Goal: Navigation & Orientation: Find specific page/section

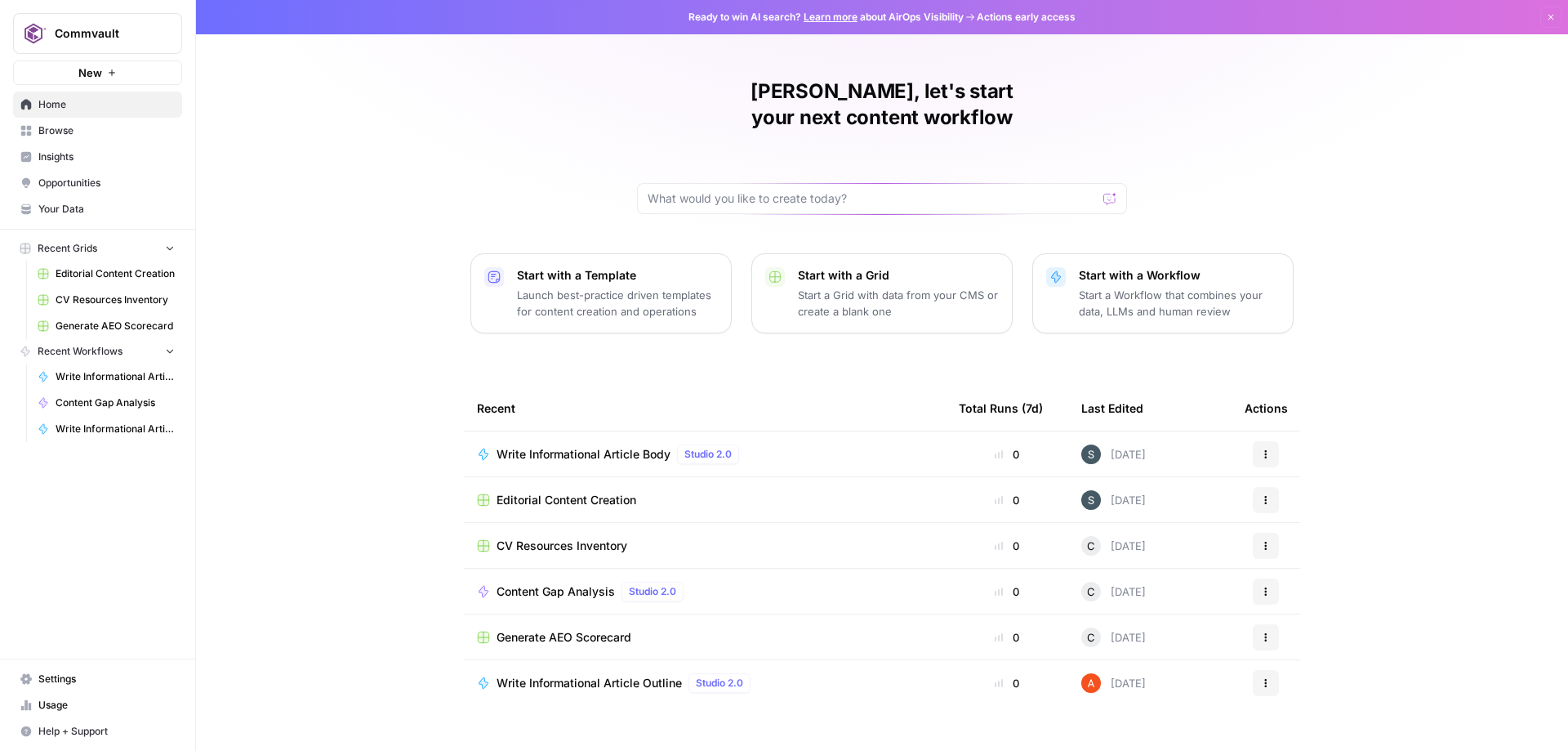
scroll to position [1, 0]
click at [95, 139] on link "Browse" at bounding box center [97, 131] width 169 height 26
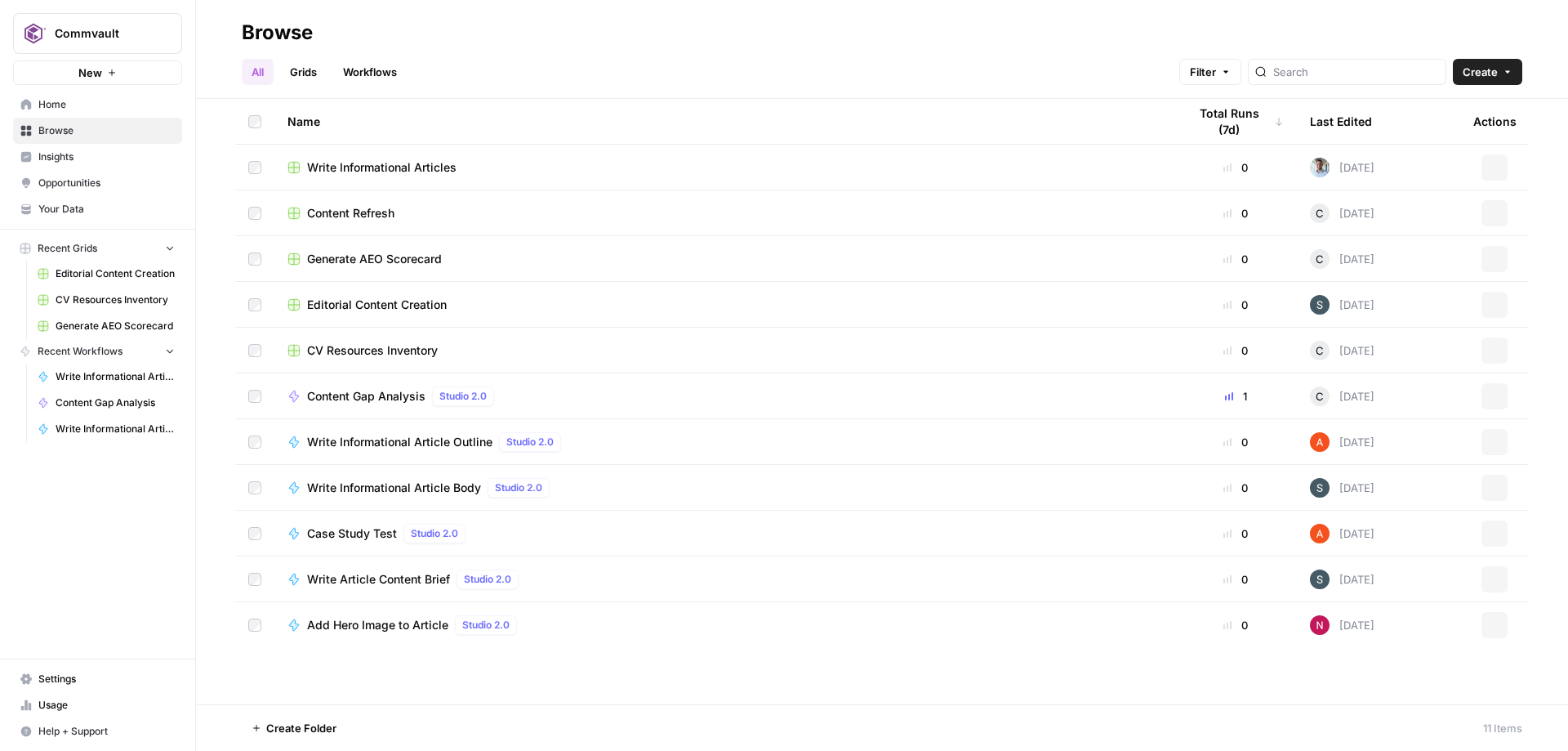
click at [91, 156] on span "Insights" at bounding box center [106, 156] width 137 height 14
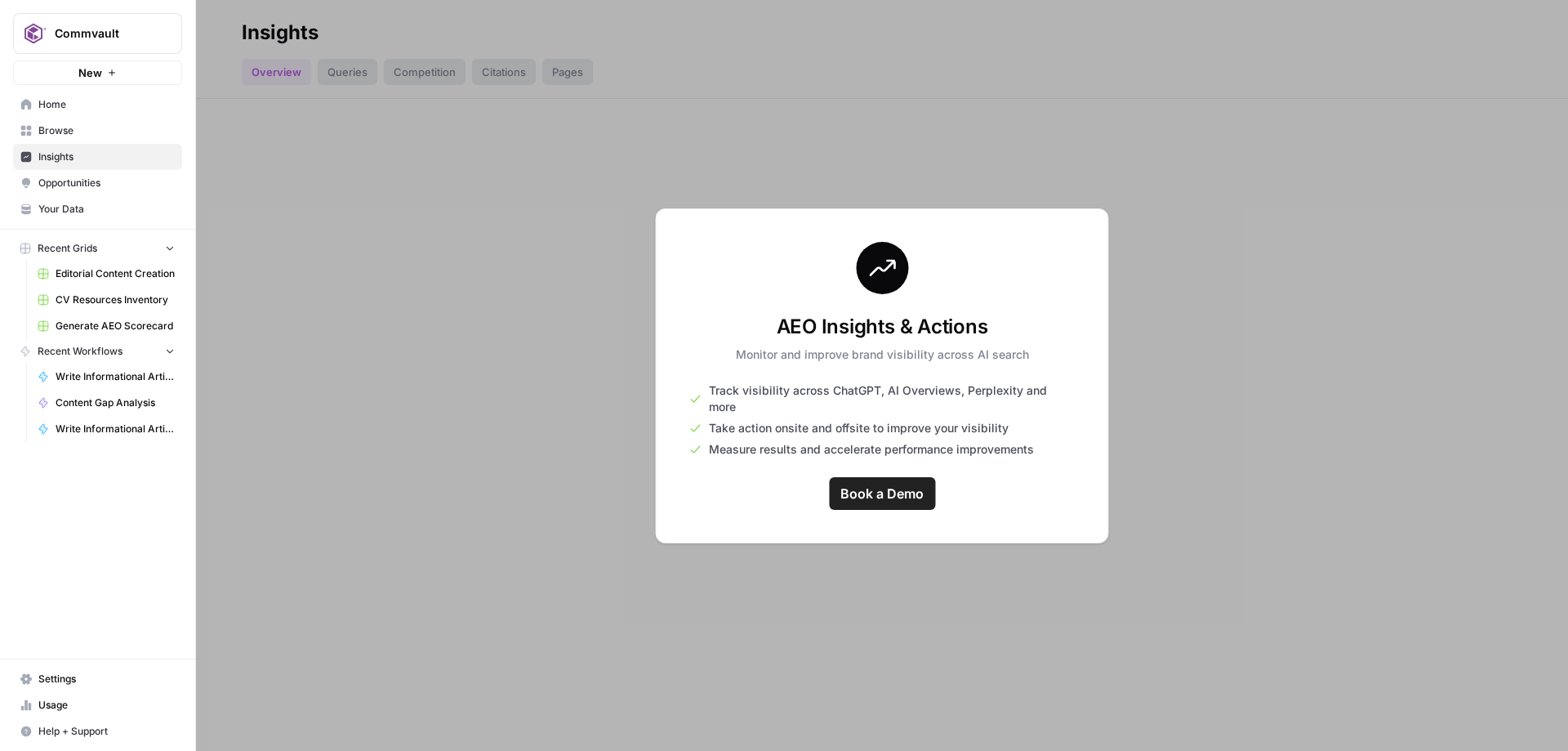
click at [97, 195] on link "Opportunities" at bounding box center [97, 182] width 169 height 26
click at [99, 210] on span "Your Data" at bounding box center [106, 209] width 137 height 14
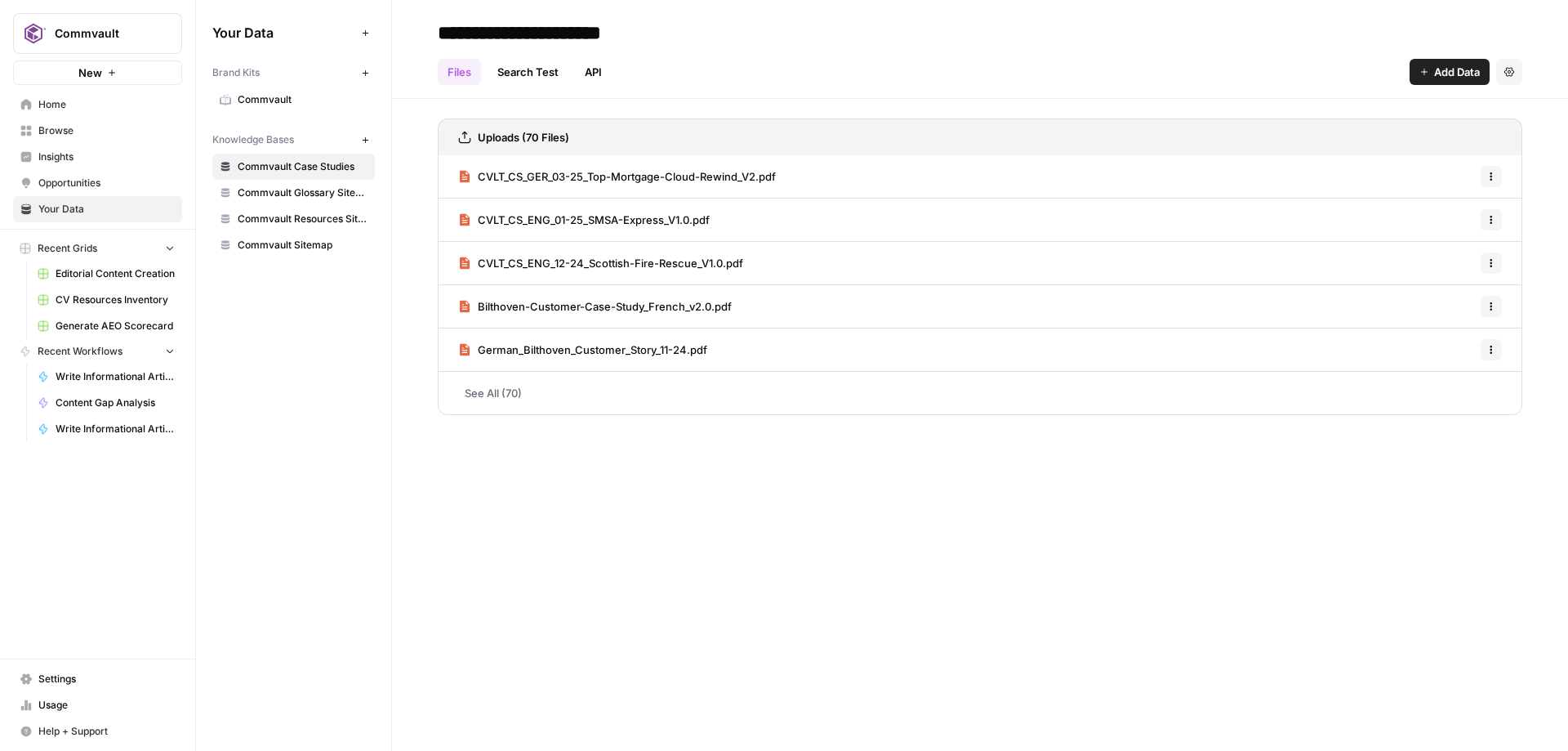
click at [69, 111] on span "Home" at bounding box center [106, 105] width 137 height 14
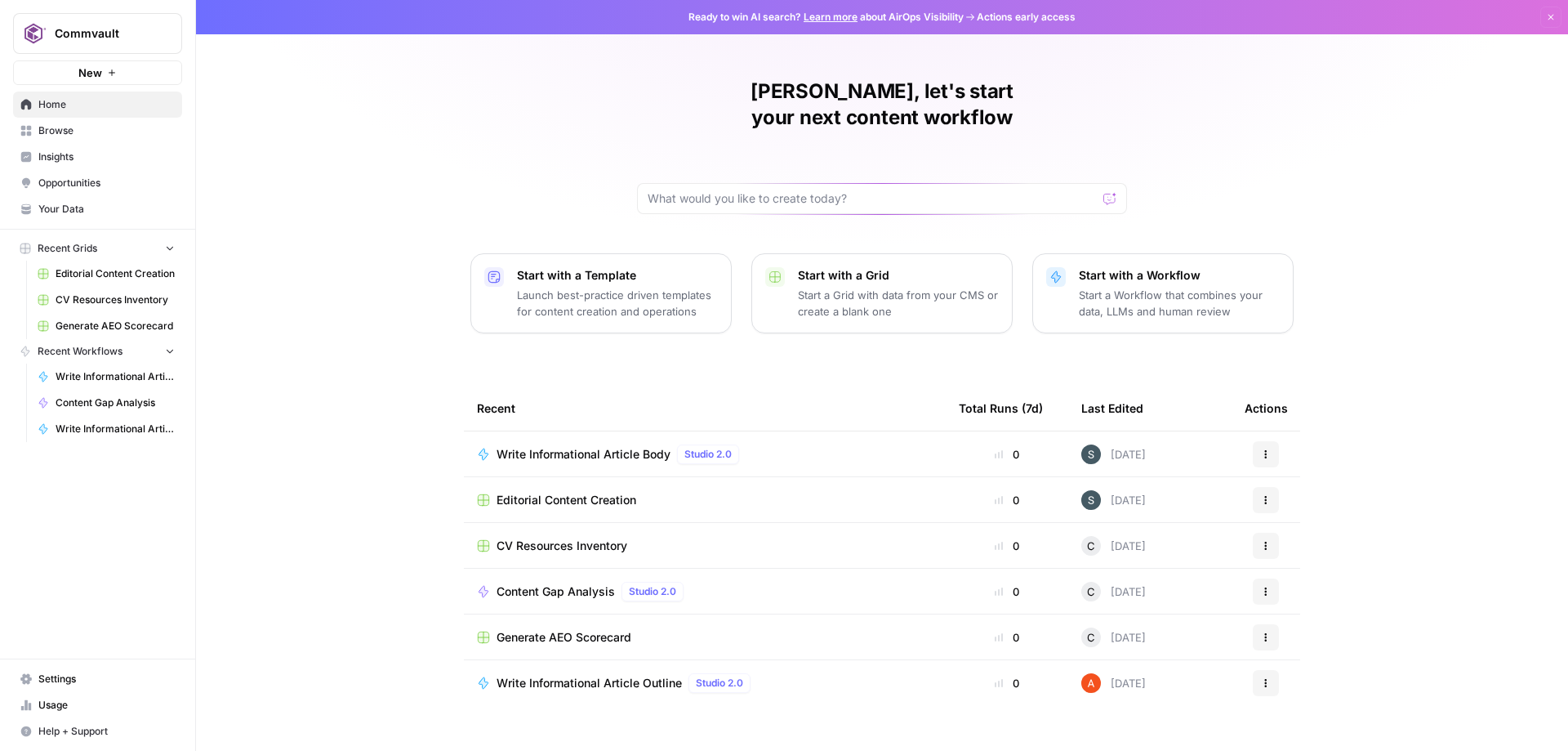
scroll to position [1, 0]
click at [108, 134] on span "Browse" at bounding box center [106, 131] width 137 height 14
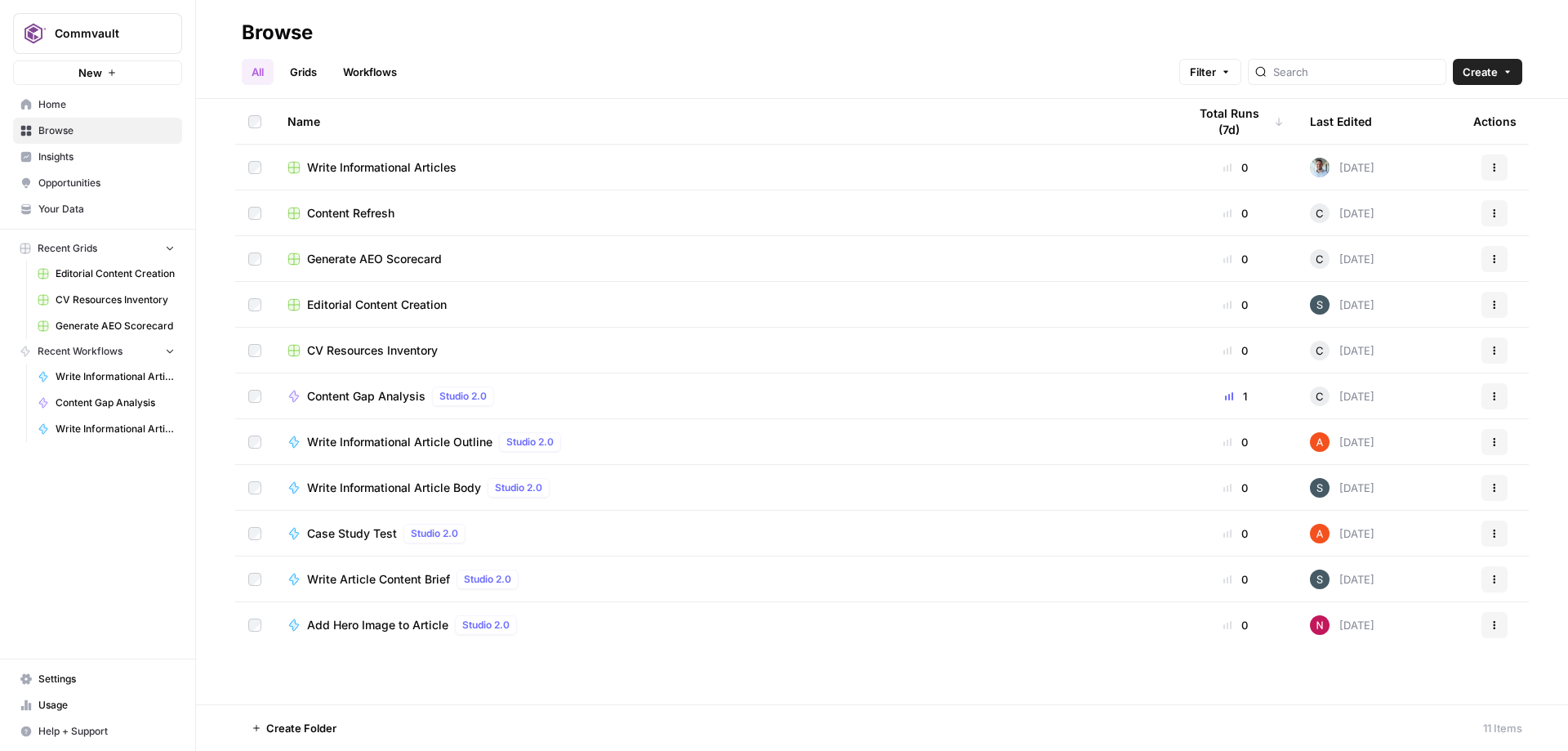
click at [107, 156] on span "Insights" at bounding box center [106, 156] width 137 height 14
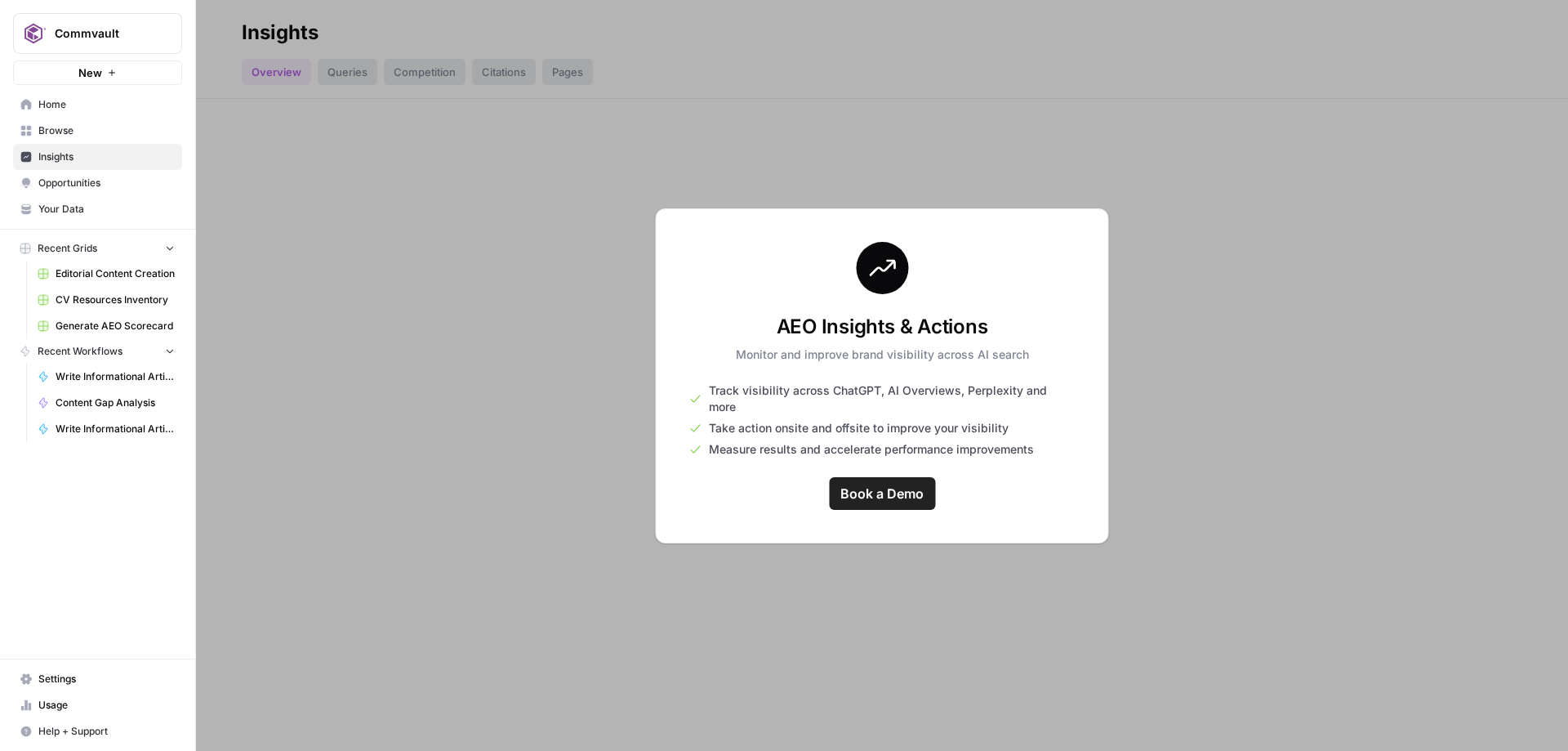
click at [113, 172] on link "Opportunities" at bounding box center [97, 182] width 169 height 26
click at [114, 209] on span "Your Data" at bounding box center [106, 209] width 137 height 14
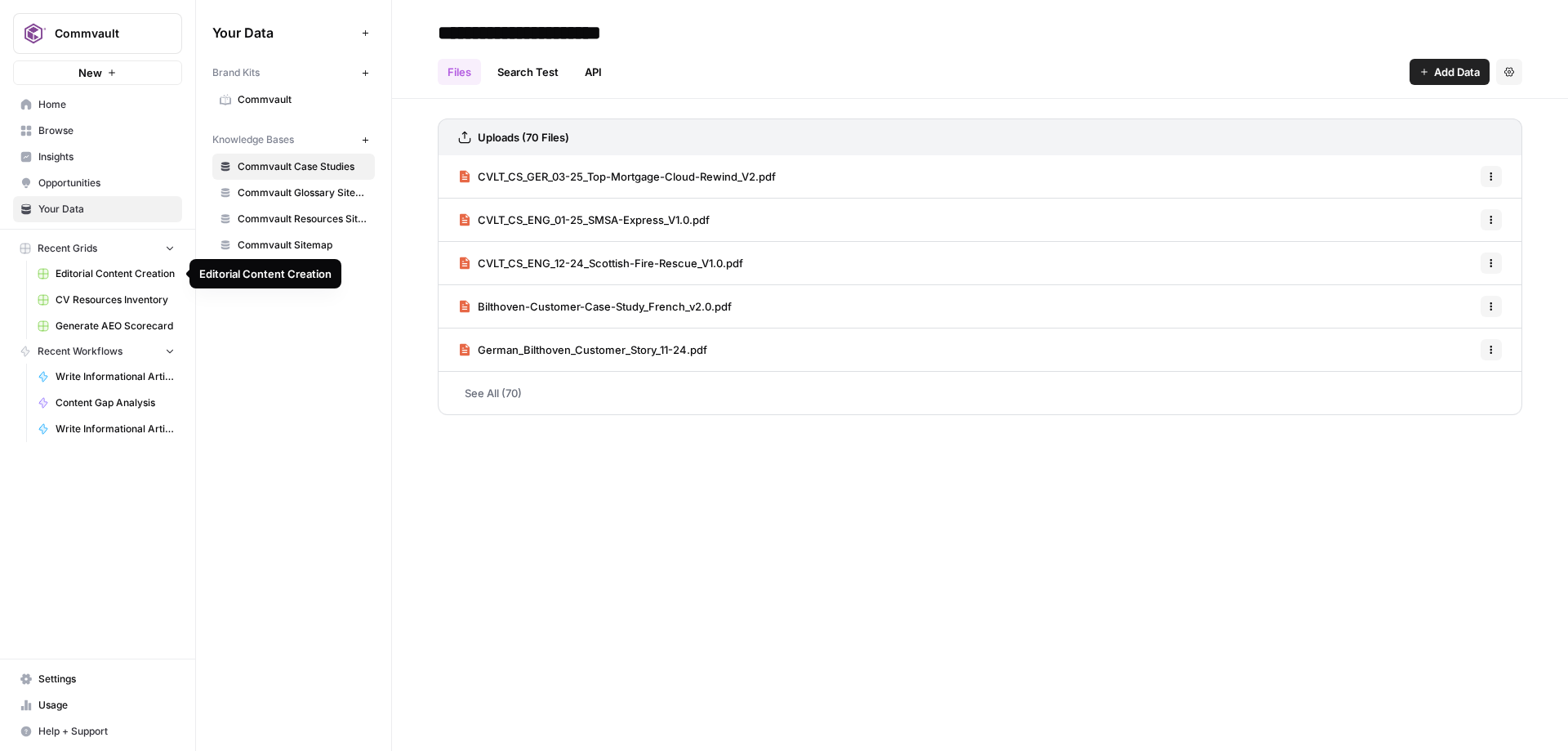
click at [115, 269] on span "Editorial Content Creation" at bounding box center [114, 274] width 119 height 14
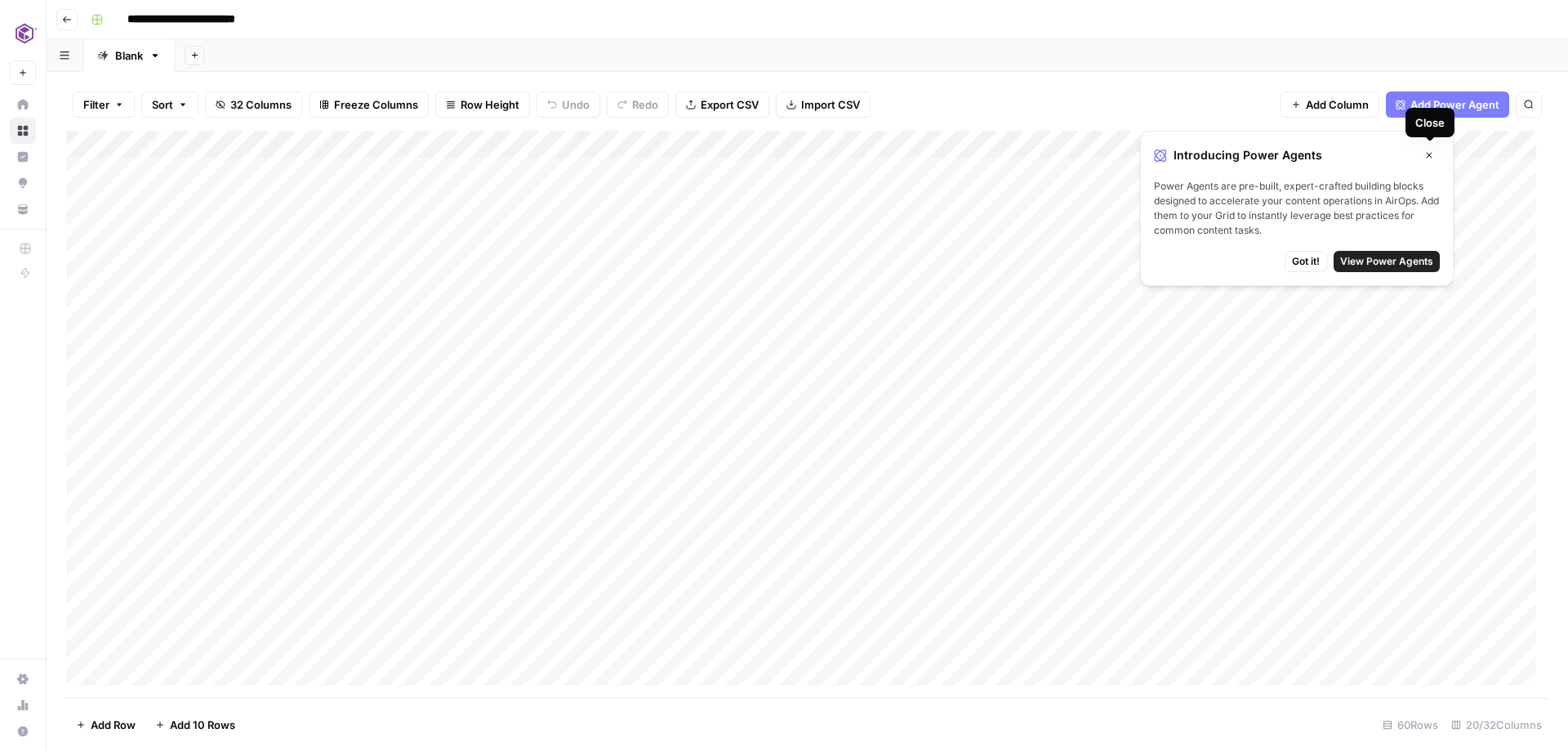
click at [1434, 156] on icon "button" at bounding box center [1429, 155] width 10 height 10
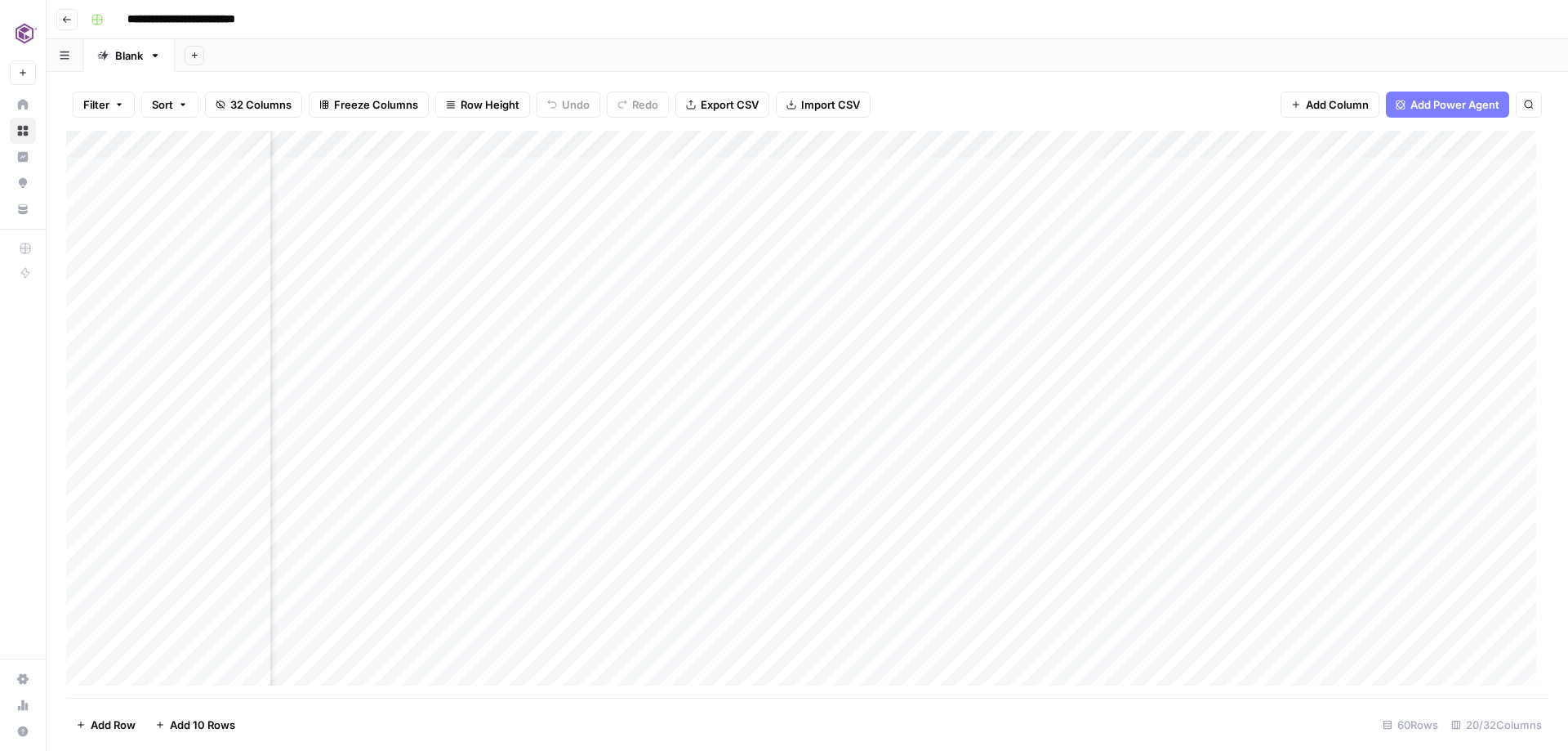
scroll to position [0, 392]
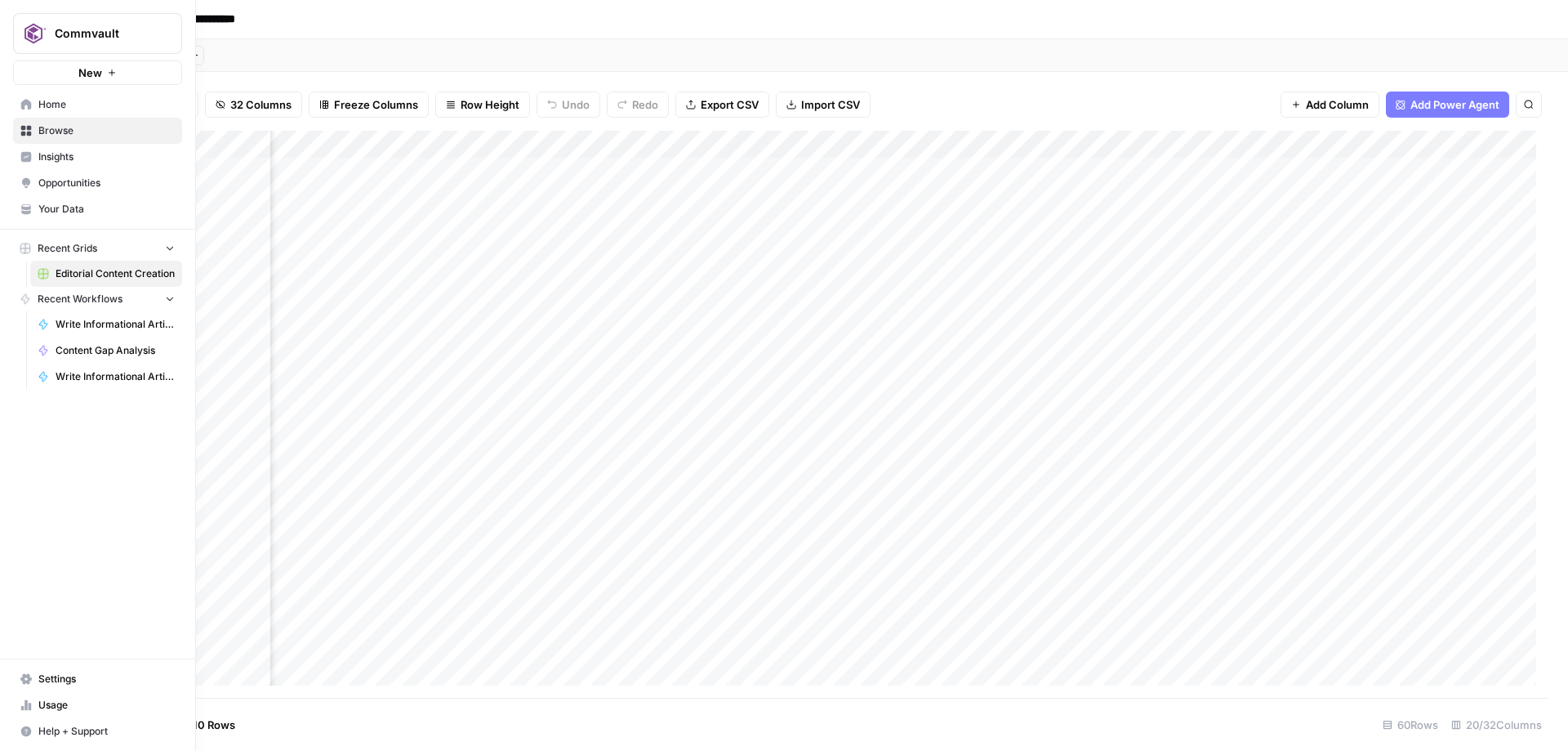
click at [74, 205] on span "Your Data" at bounding box center [106, 209] width 137 height 14
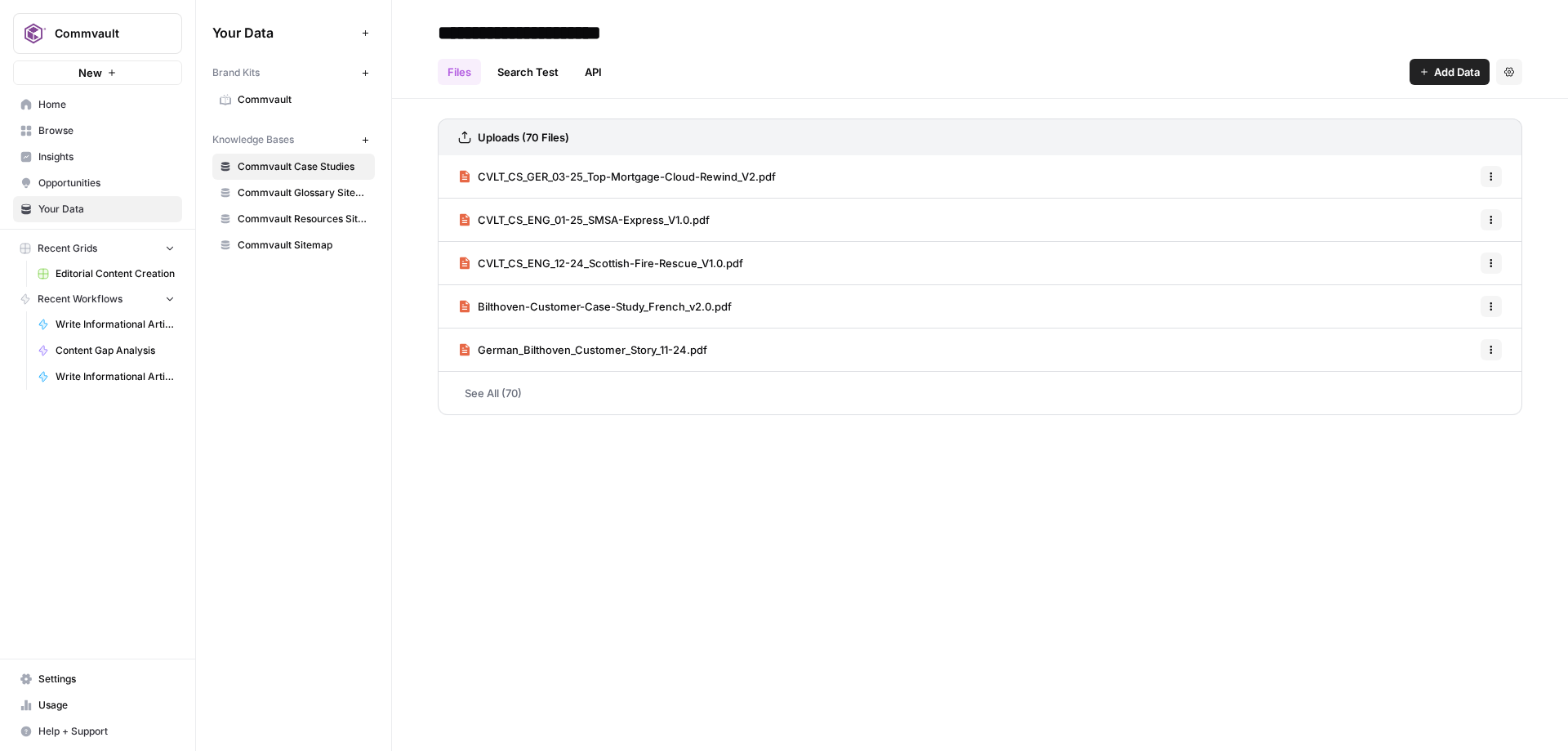
click at [99, 679] on span "Settings" at bounding box center [106, 679] width 137 height 14
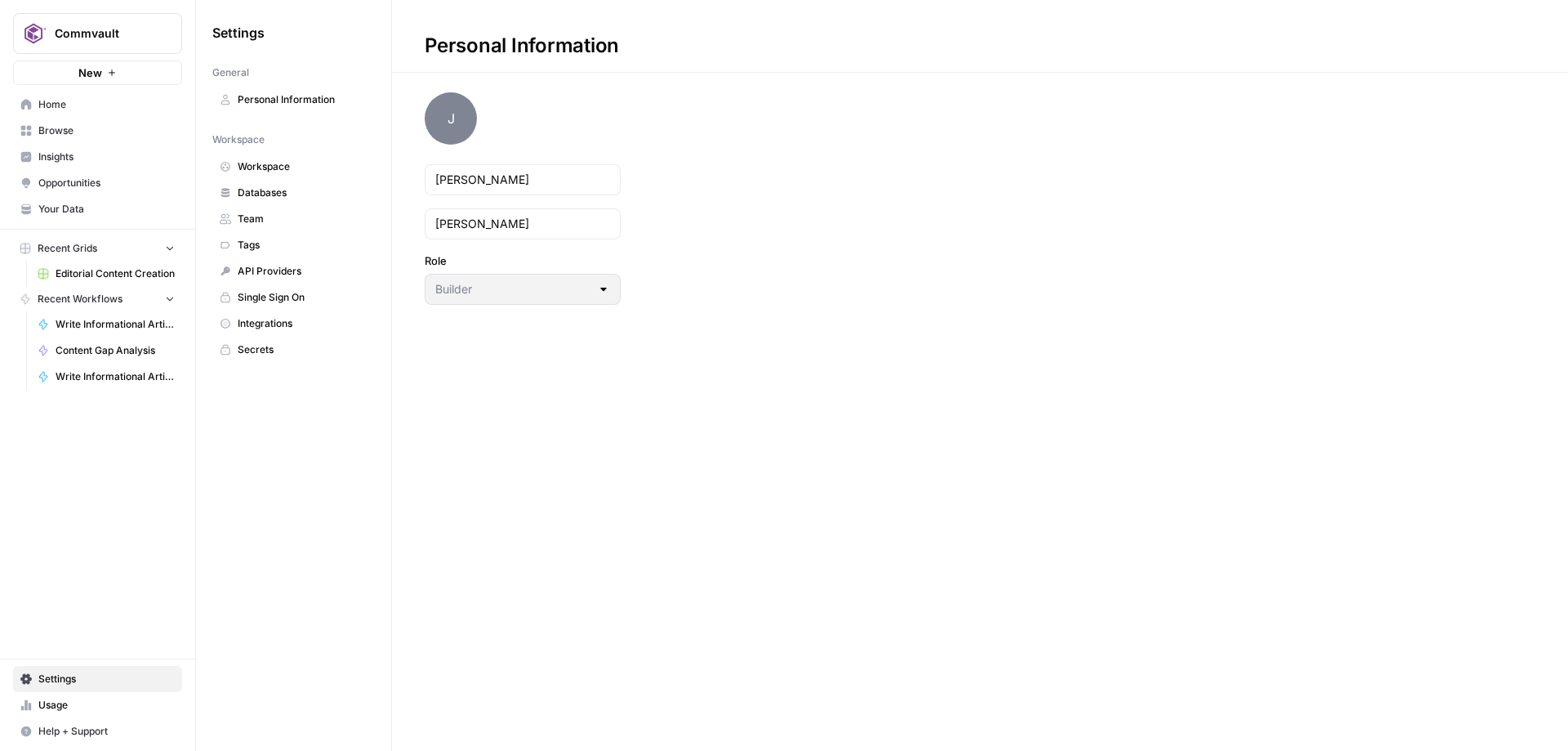
click at [91, 109] on span "Home" at bounding box center [106, 105] width 137 height 14
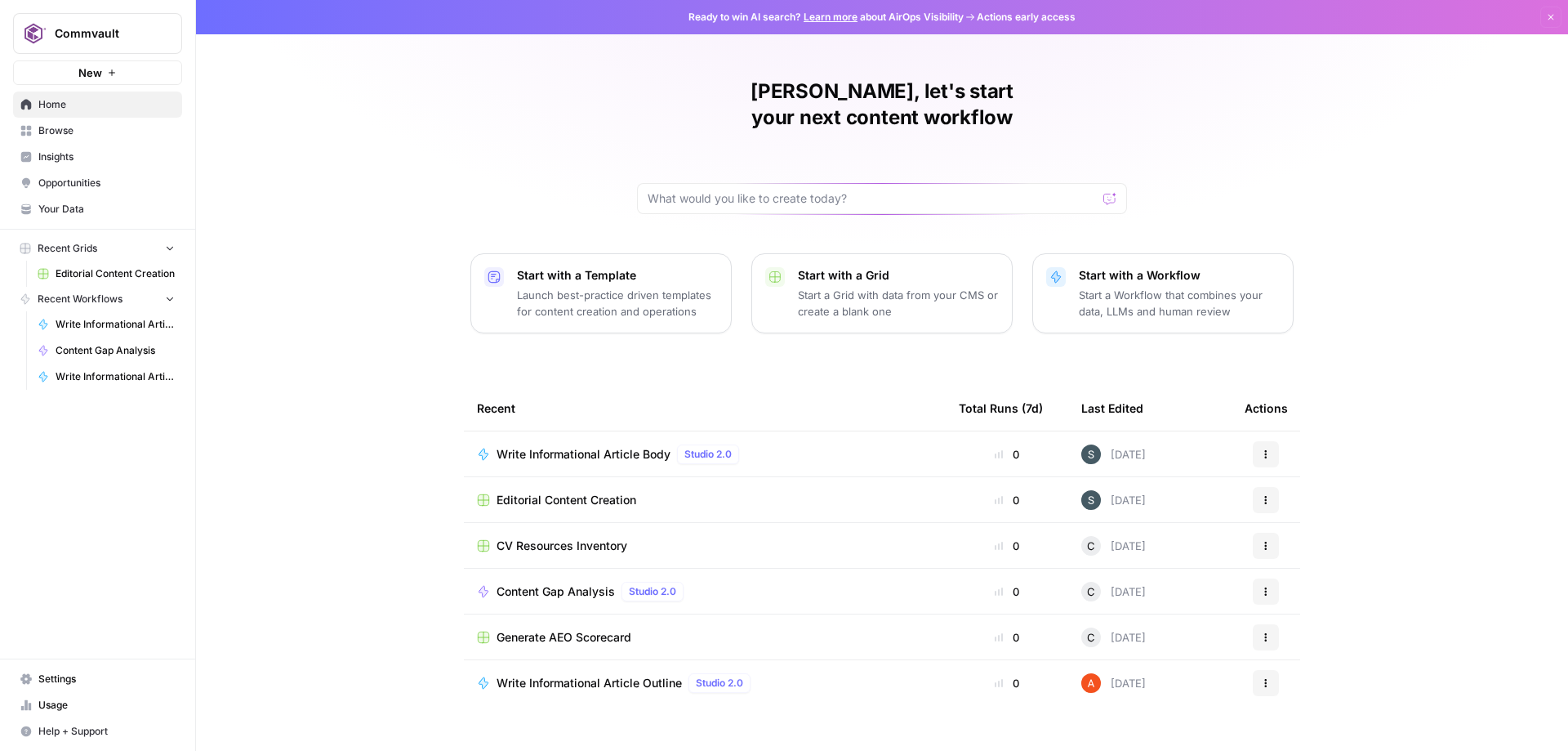
scroll to position [1, 0]
